Goal: Task Accomplishment & Management: Use online tool/utility

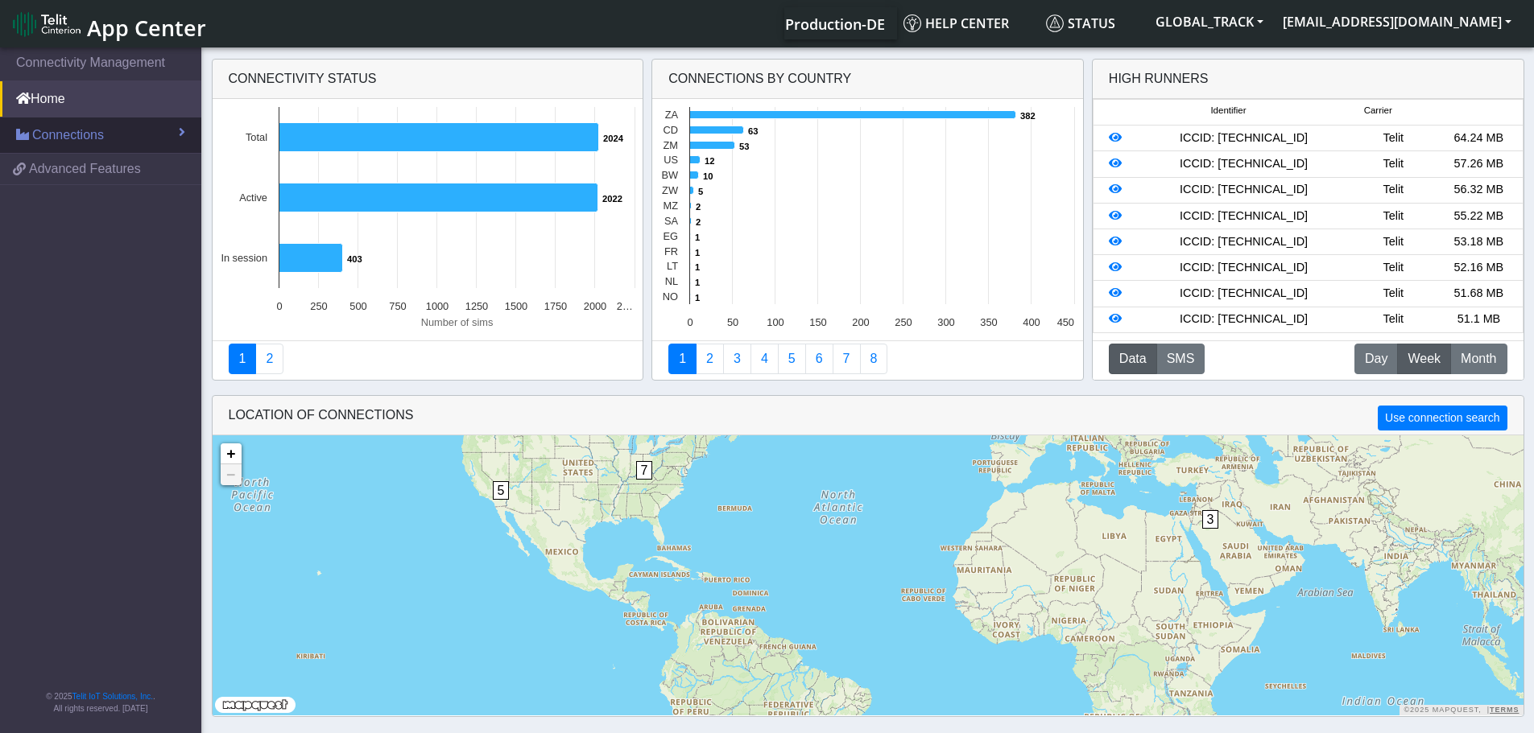
click at [71, 138] on span "Connections" at bounding box center [68, 135] width 72 height 19
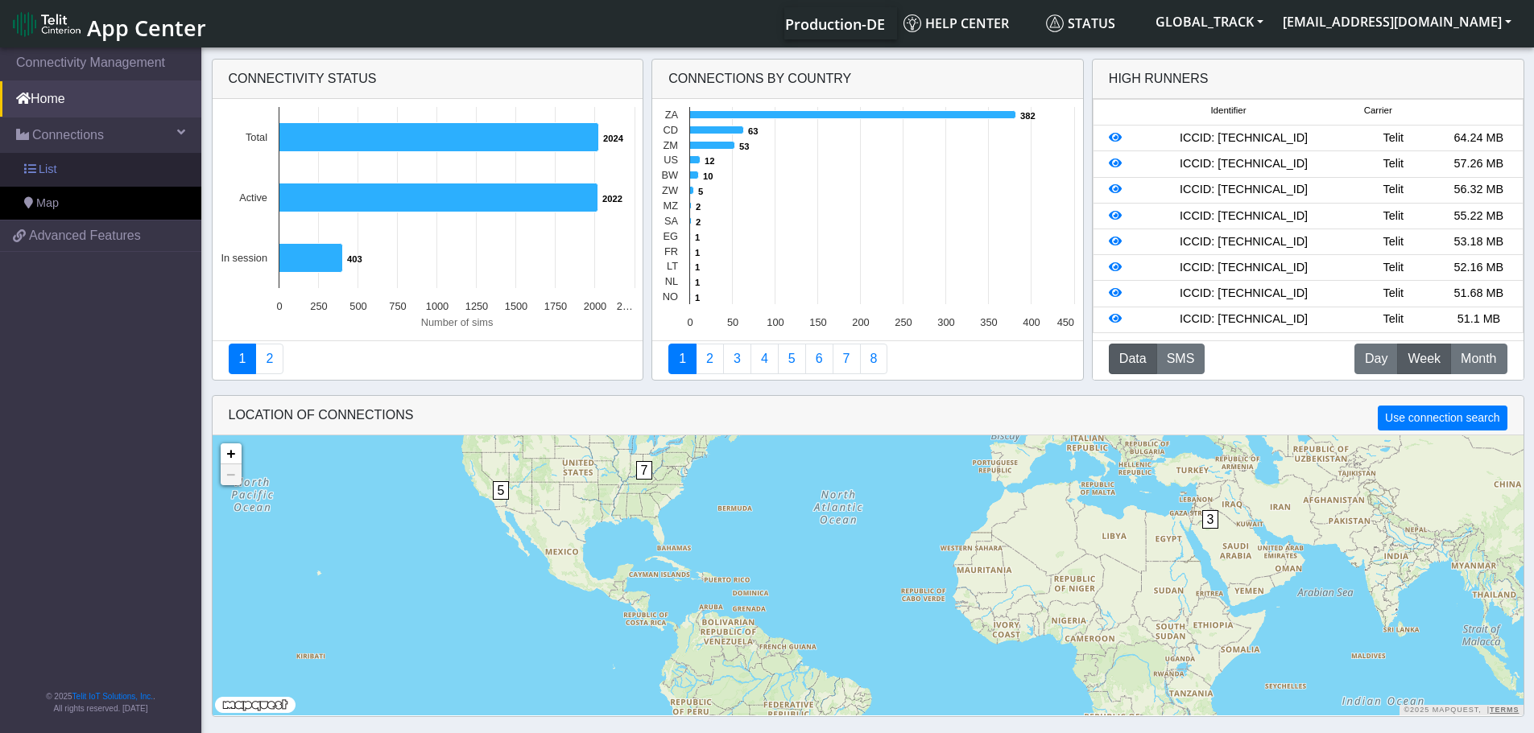
click at [71, 164] on link "List" at bounding box center [100, 170] width 201 height 34
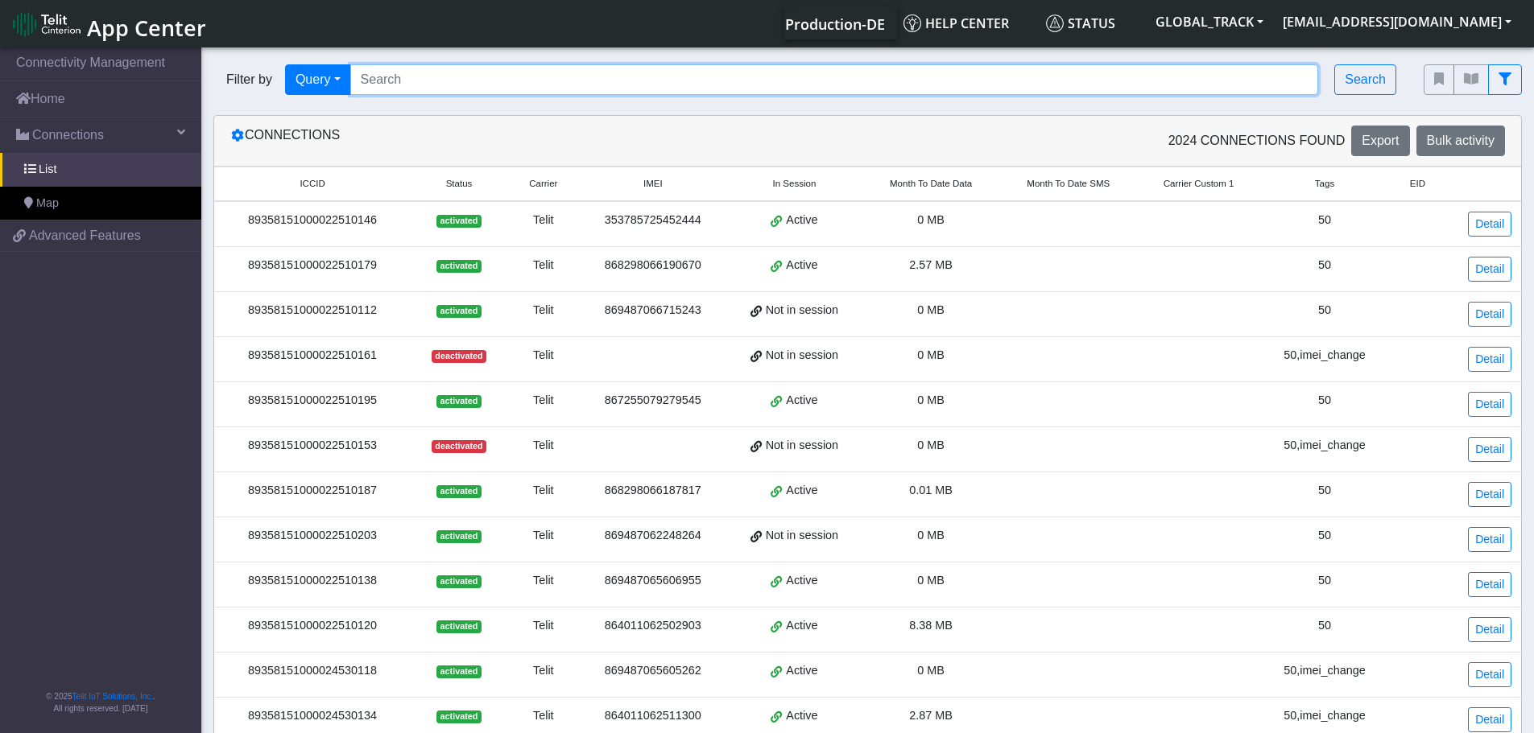
click at [394, 82] on input "Search..." at bounding box center [834, 79] width 969 height 31
paste input "89358151000024530381"
type input "89358151000024530381"
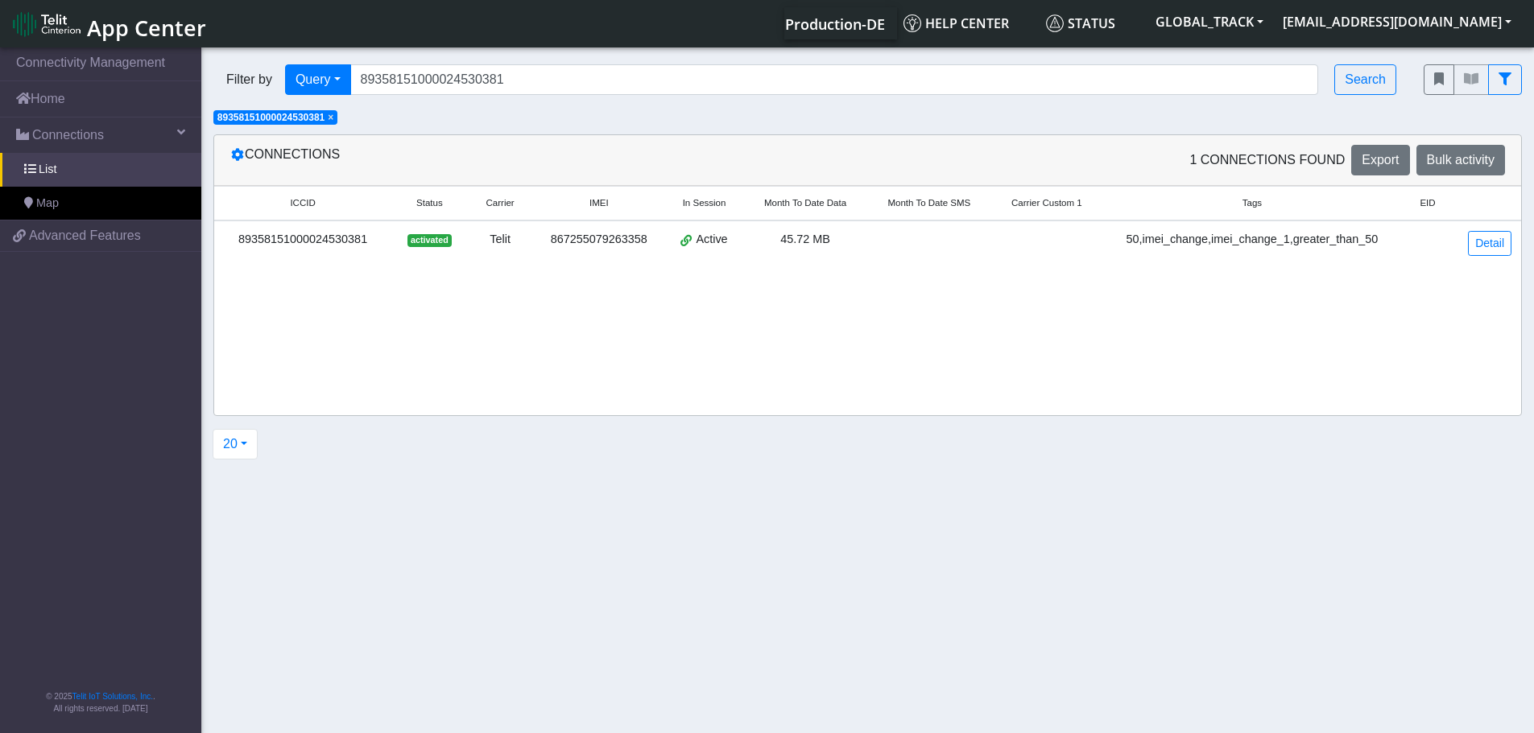
click at [1191, 240] on div "50,imei_change,imei_change_1,greater_than_50" at bounding box center [1252, 240] width 280 height 18
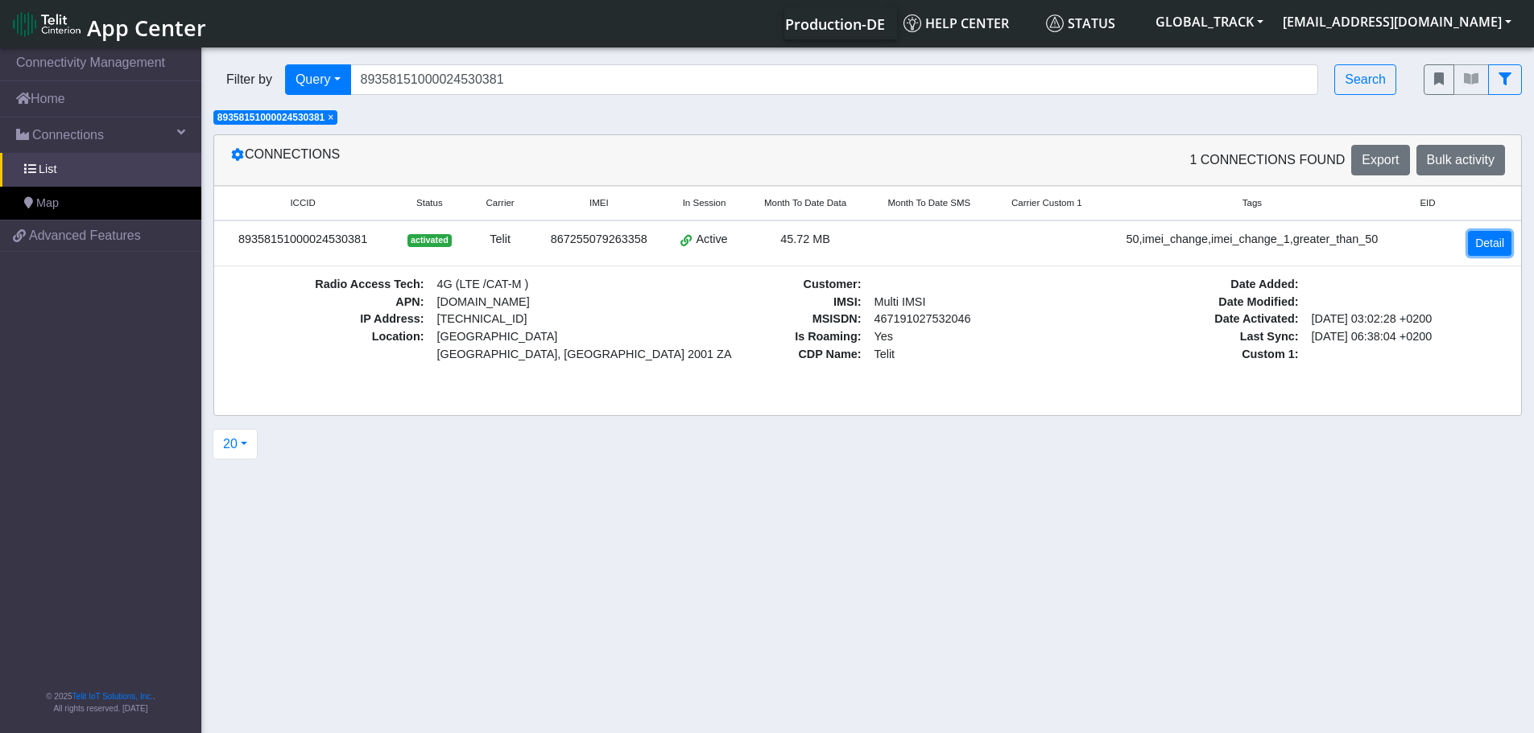
click at [1496, 246] on link "Detail" at bounding box center [1489, 243] width 43 height 25
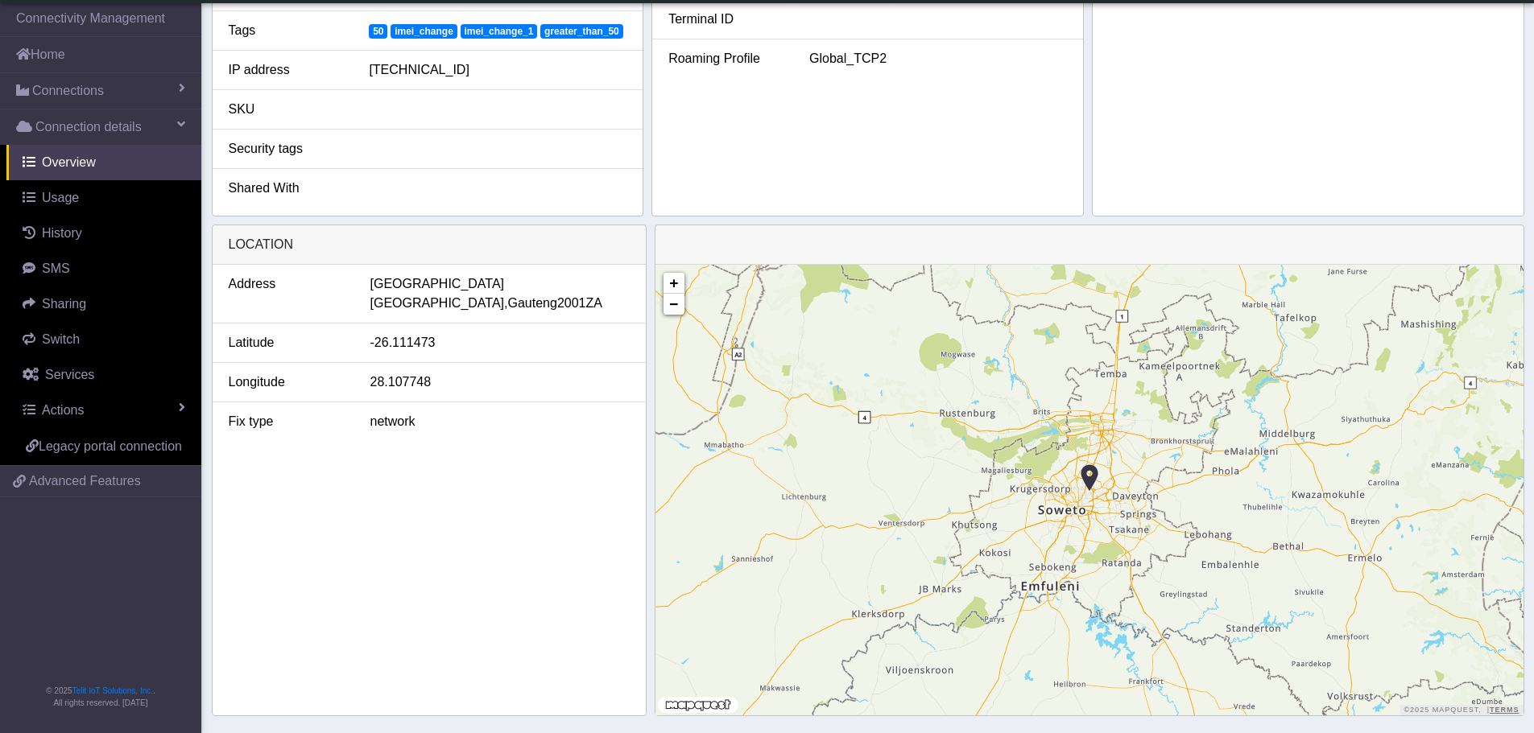
scroll to position [483, 0]
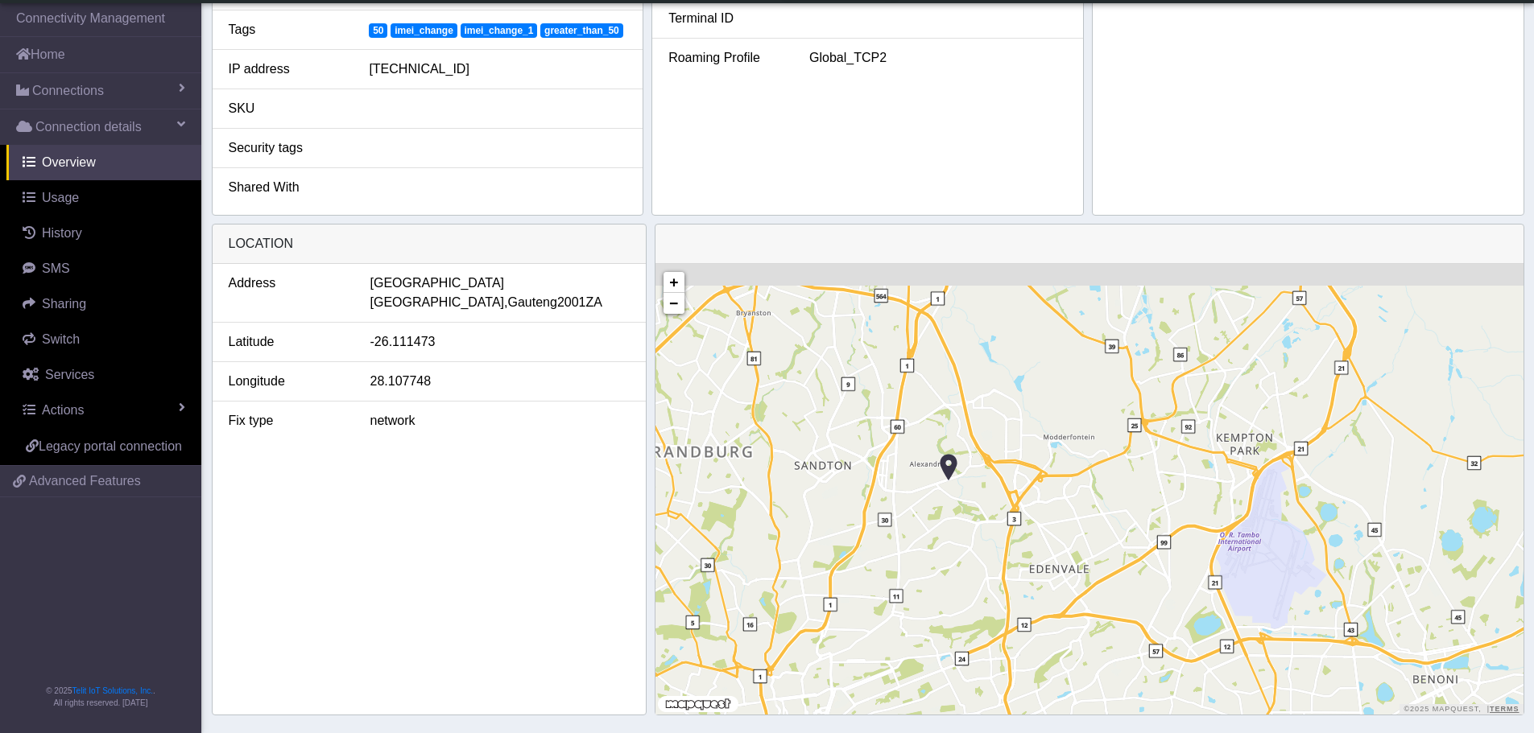
drag, startPoint x: 1085, startPoint y: 365, endPoint x: 964, endPoint y: 521, distance: 197.4
click at [964, 521] on div "+ − ©2025 MapQuest, | Terms" at bounding box center [1089, 489] width 868 height 451
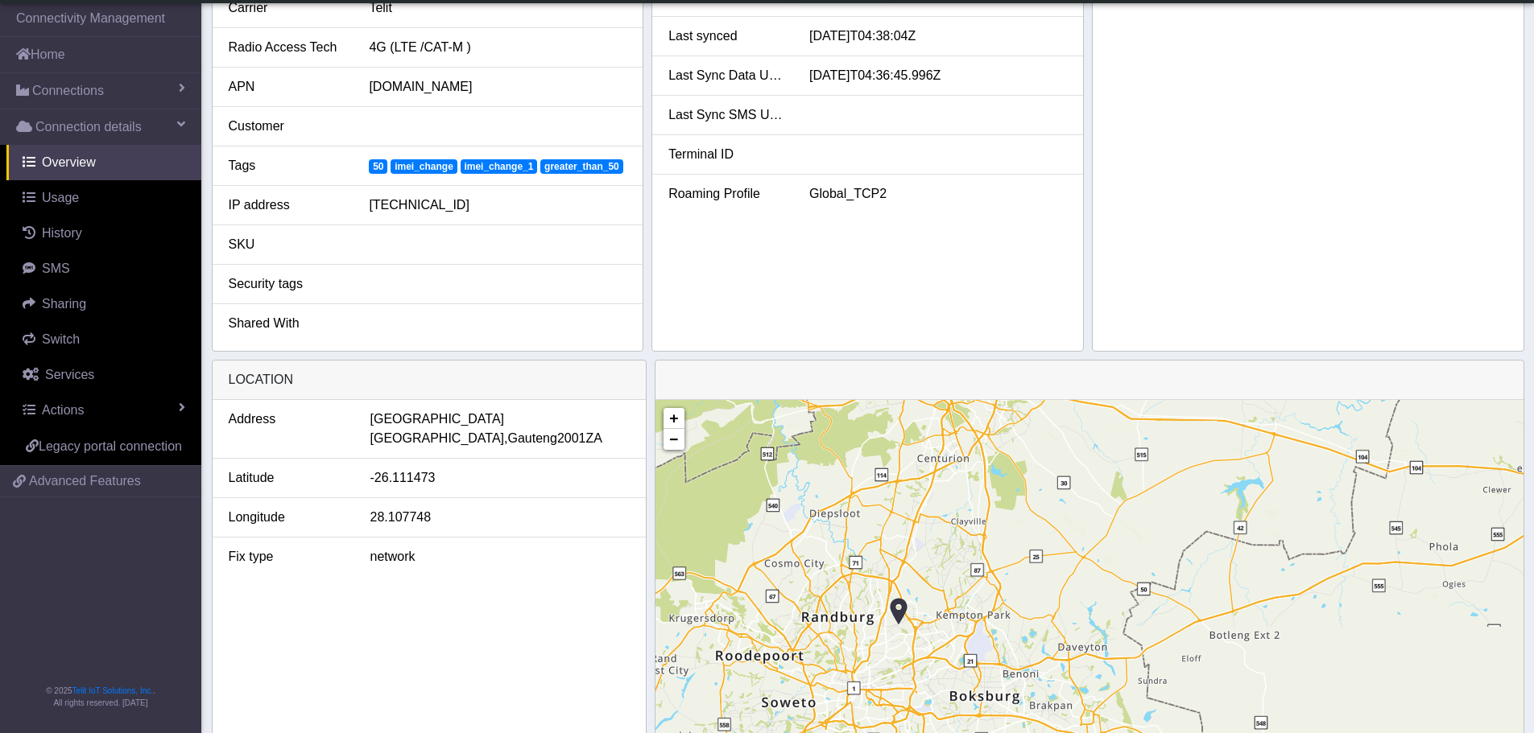
scroll to position [0, 0]
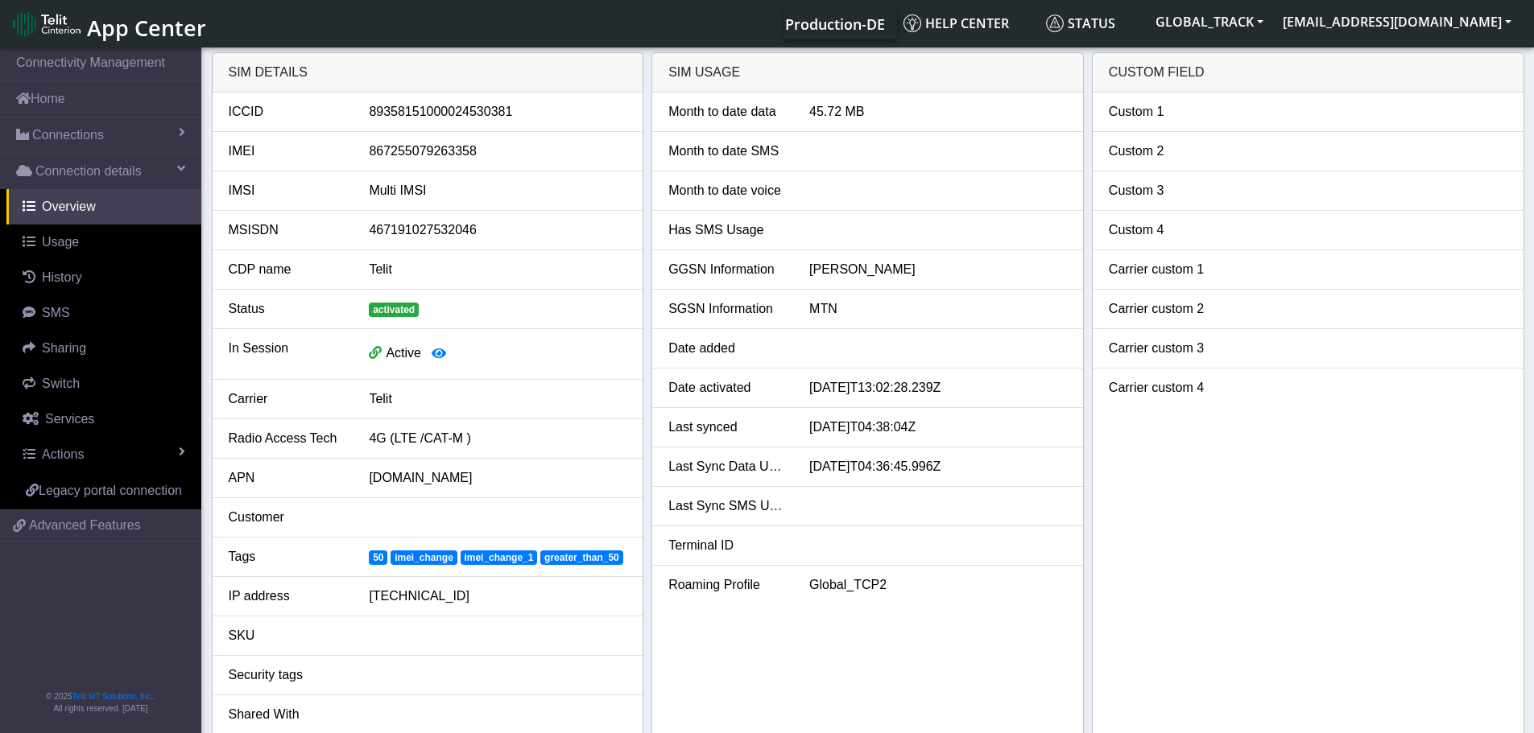
click at [418, 150] on div "867255079263358" at bounding box center [498, 151] width 282 height 19
copy div "867255079263358"
click at [61, 423] on span "Services" at bounding box center [69, 419] width 49 height 14
select select "1: 1"
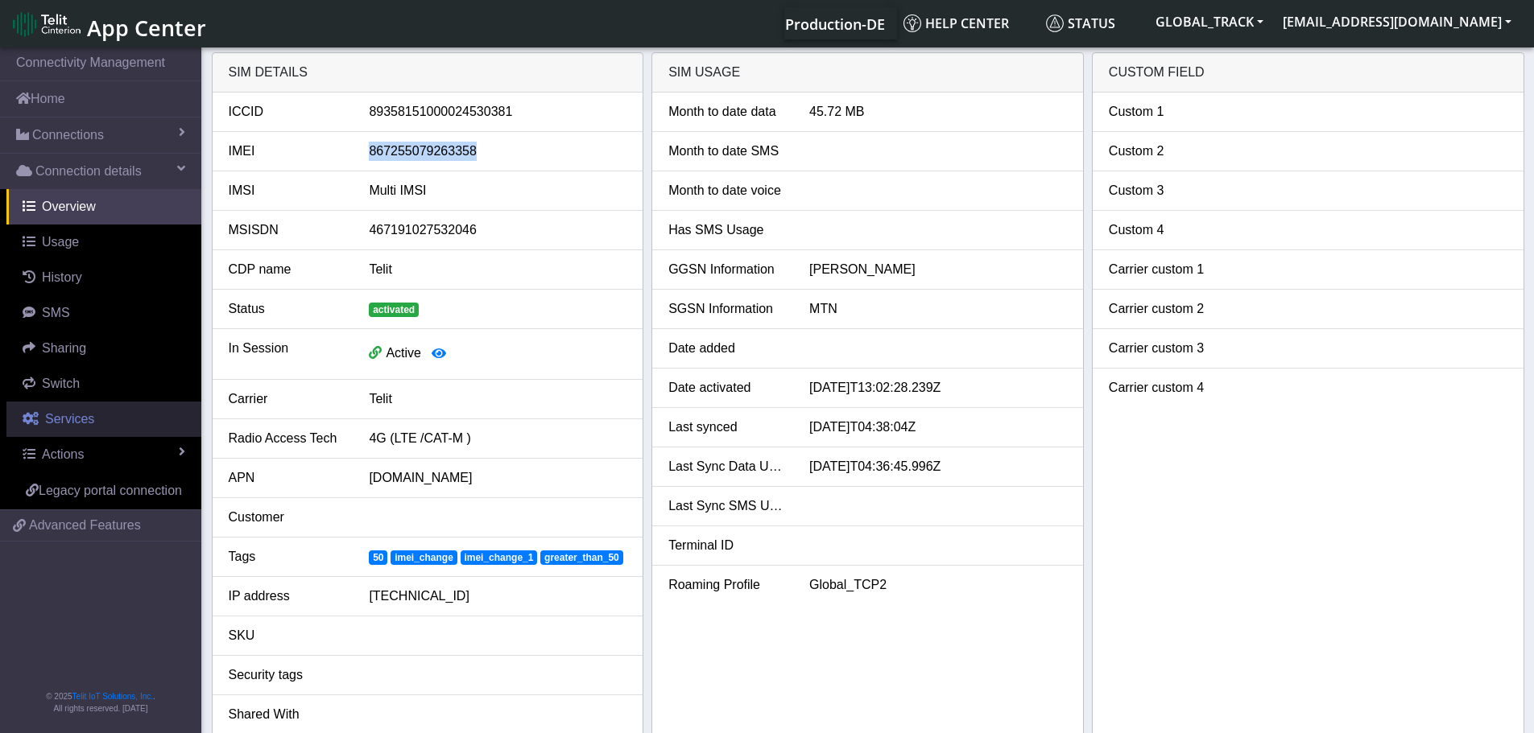
select select "2: 6"
